Goal: Information Seeking & Learning: Learn about a topic

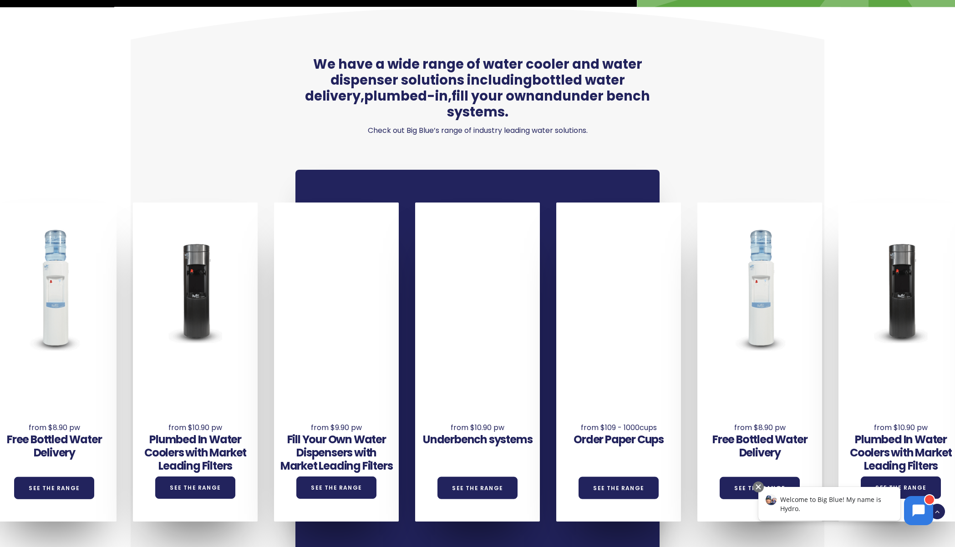
scroll to position [592, 0]
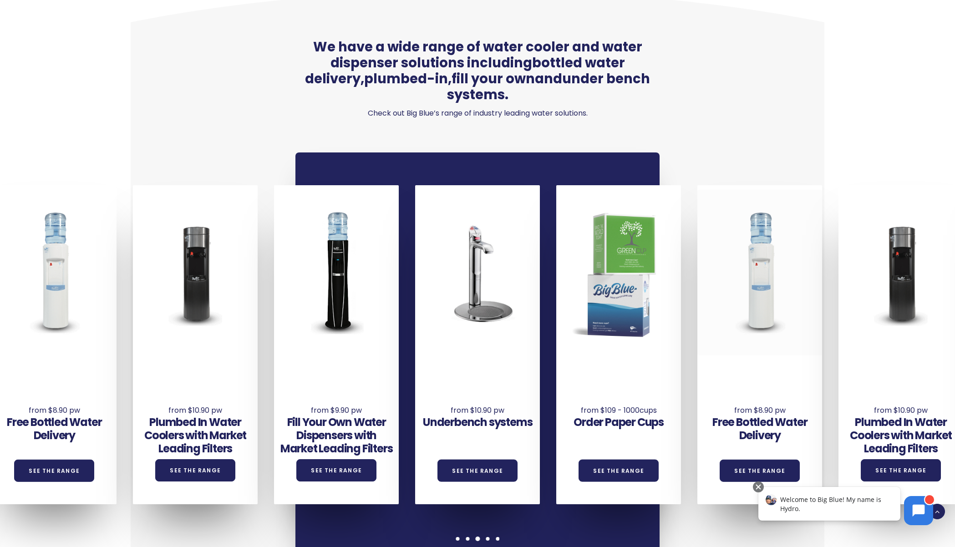
click at [764, 255] on div at bounding box center [759, 273] width 125 height 166
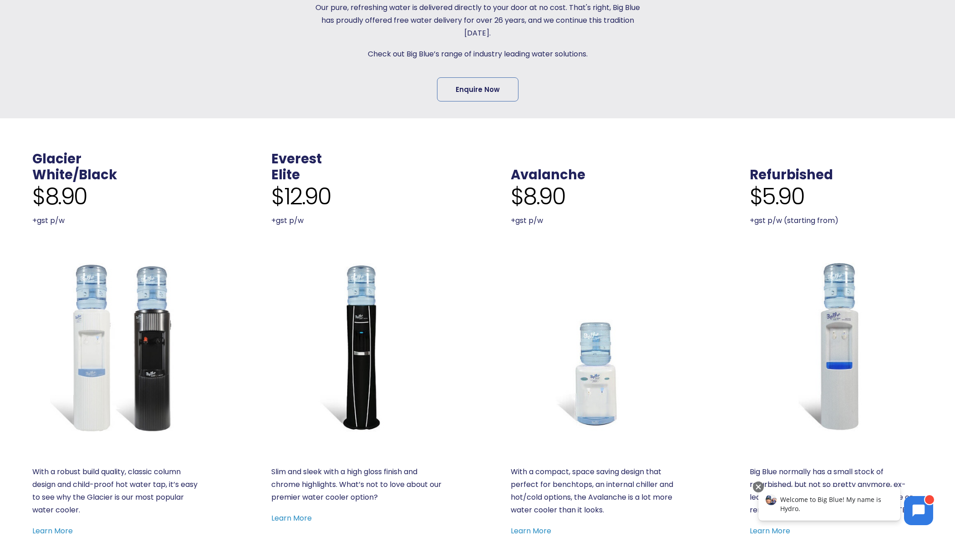
scroll to position [364, 0]
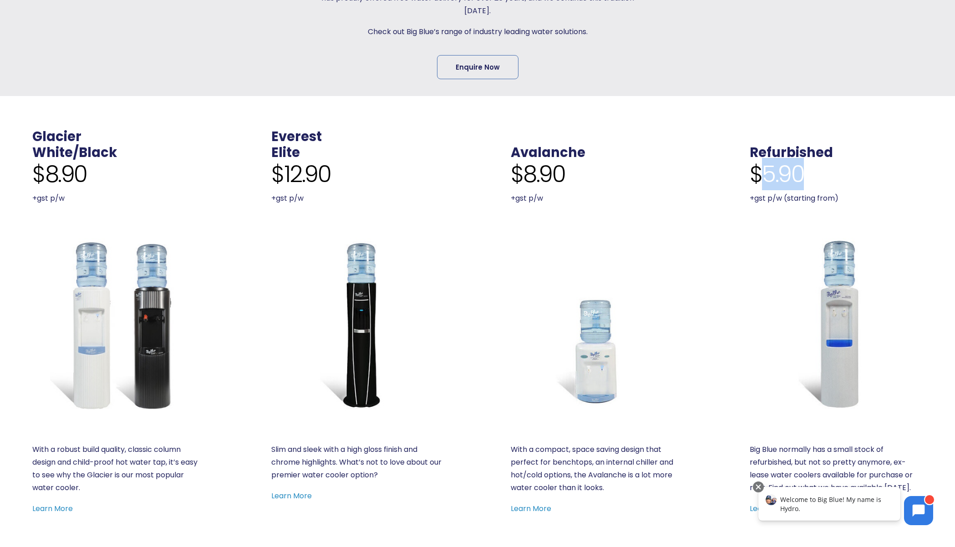
drag, startPoint x: 765, startPoint y: 170, endPoint x: 812, endPoint y: 170, distance: 46.4
click at [812, 170] on div "$5.90 +gst p/w (starting from)" at bounding box center [836, 183] width 173 height 44
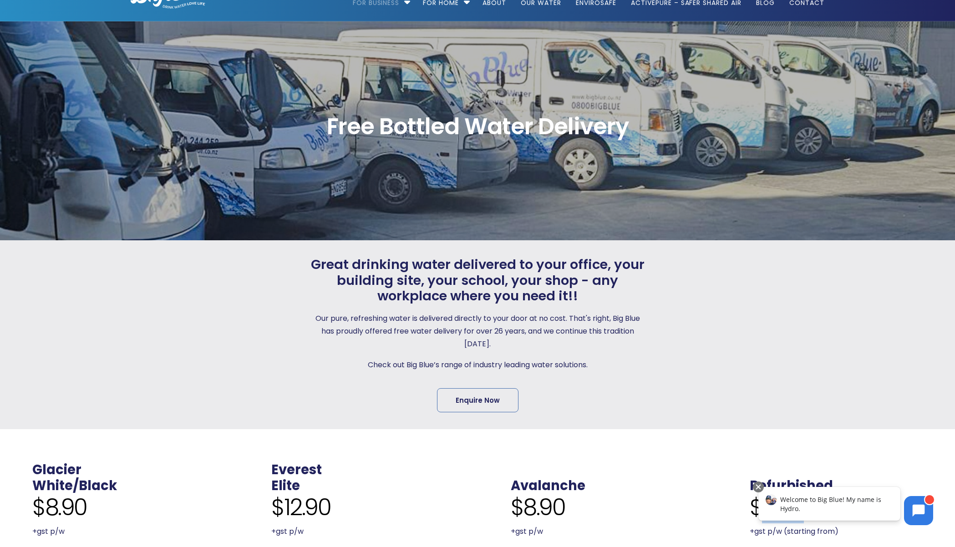
scroll to position [0, 0]
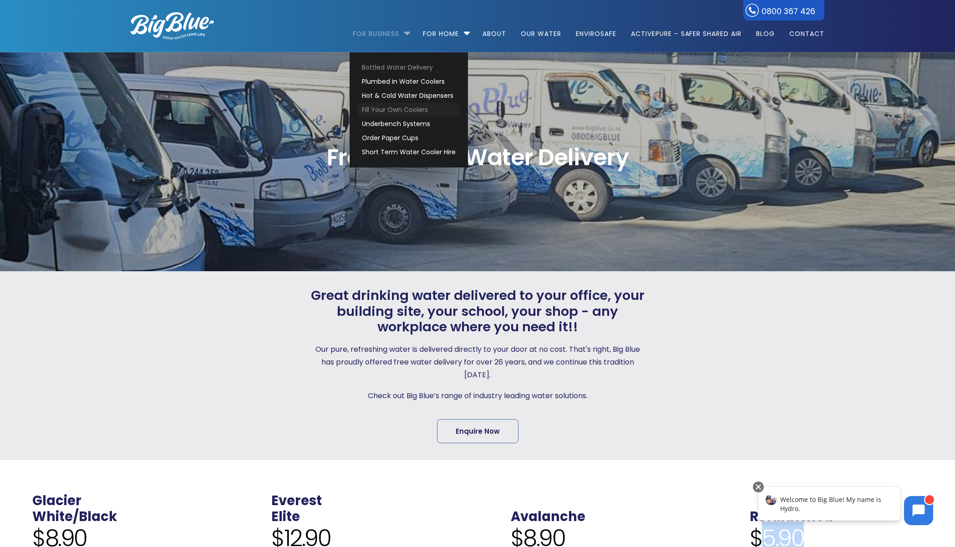
click at [417, 110] on link "Fill Your Own Coolers" at bounding box center [409, 110] width 102 height 14
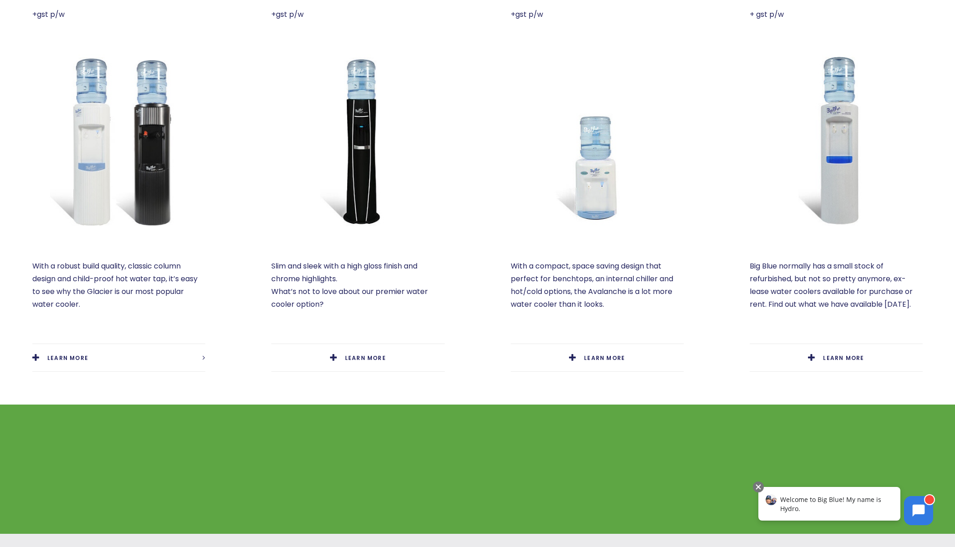
scroll to position [410, 0]
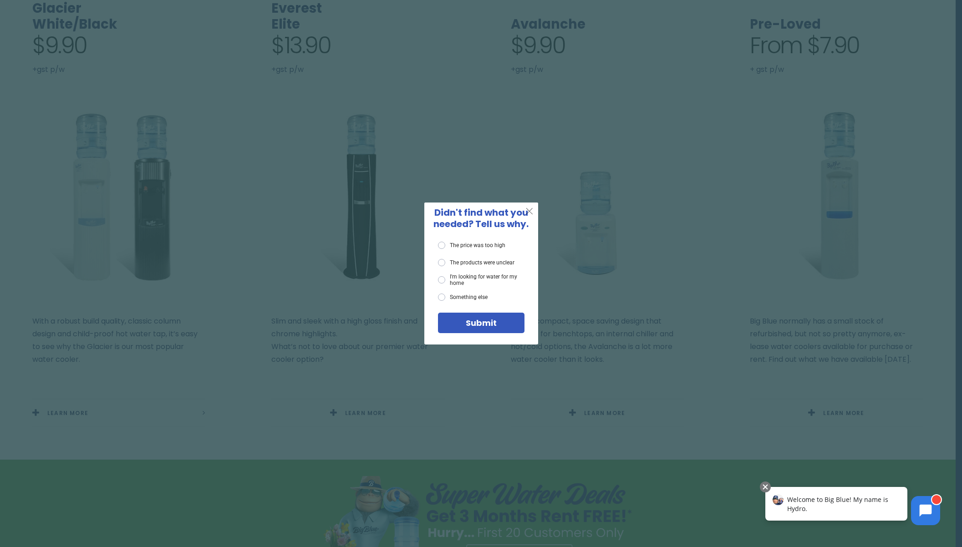
click at [528, 211] on span "X" at bounding box center [529, 210] width 8 height 11
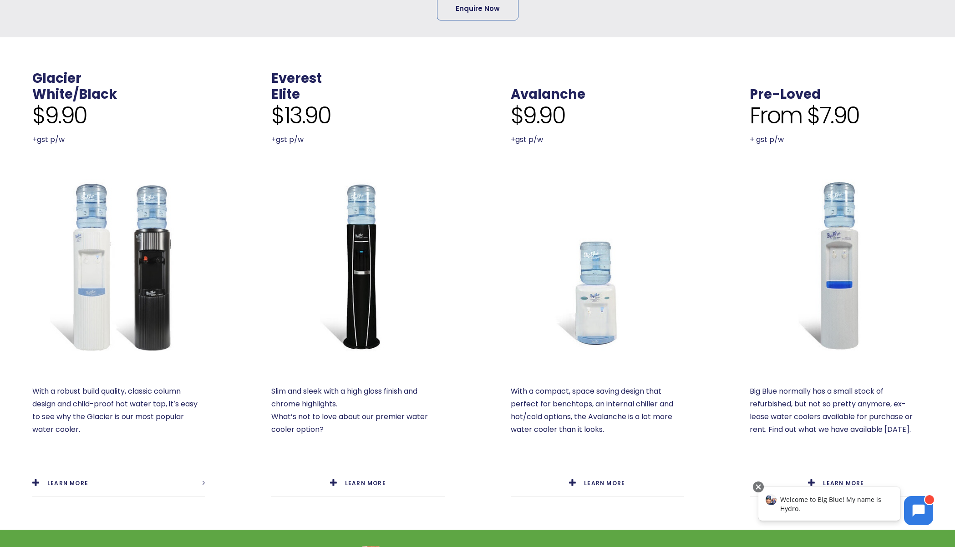
scroll to position [228, 0]
